Goal: Task Accomplishment & Management: Use online tool/utility

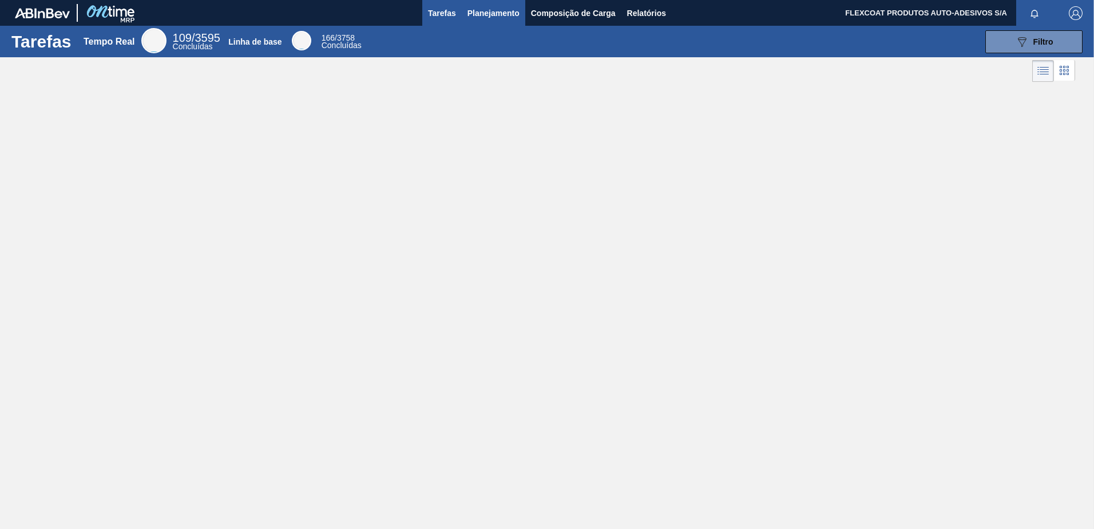
click at [486, 14] on span "Planejamento" at bounding box center [493, 13] width 52 height 14
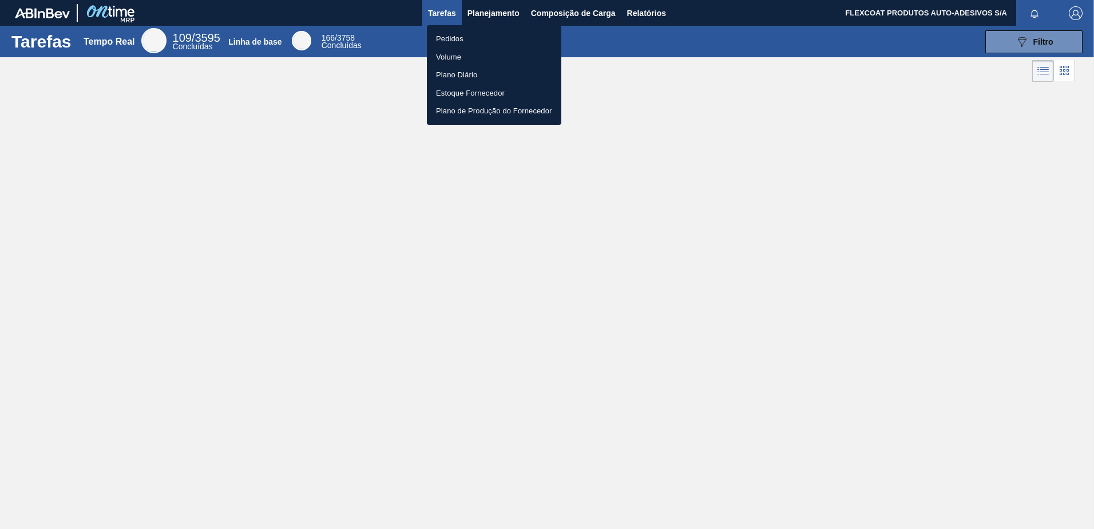
click at [444, 40] on li "Pedidos" at bounding box center [494, 39] width 134 height 18
